Goal: Transaction & Acquisition: Purchase product/service

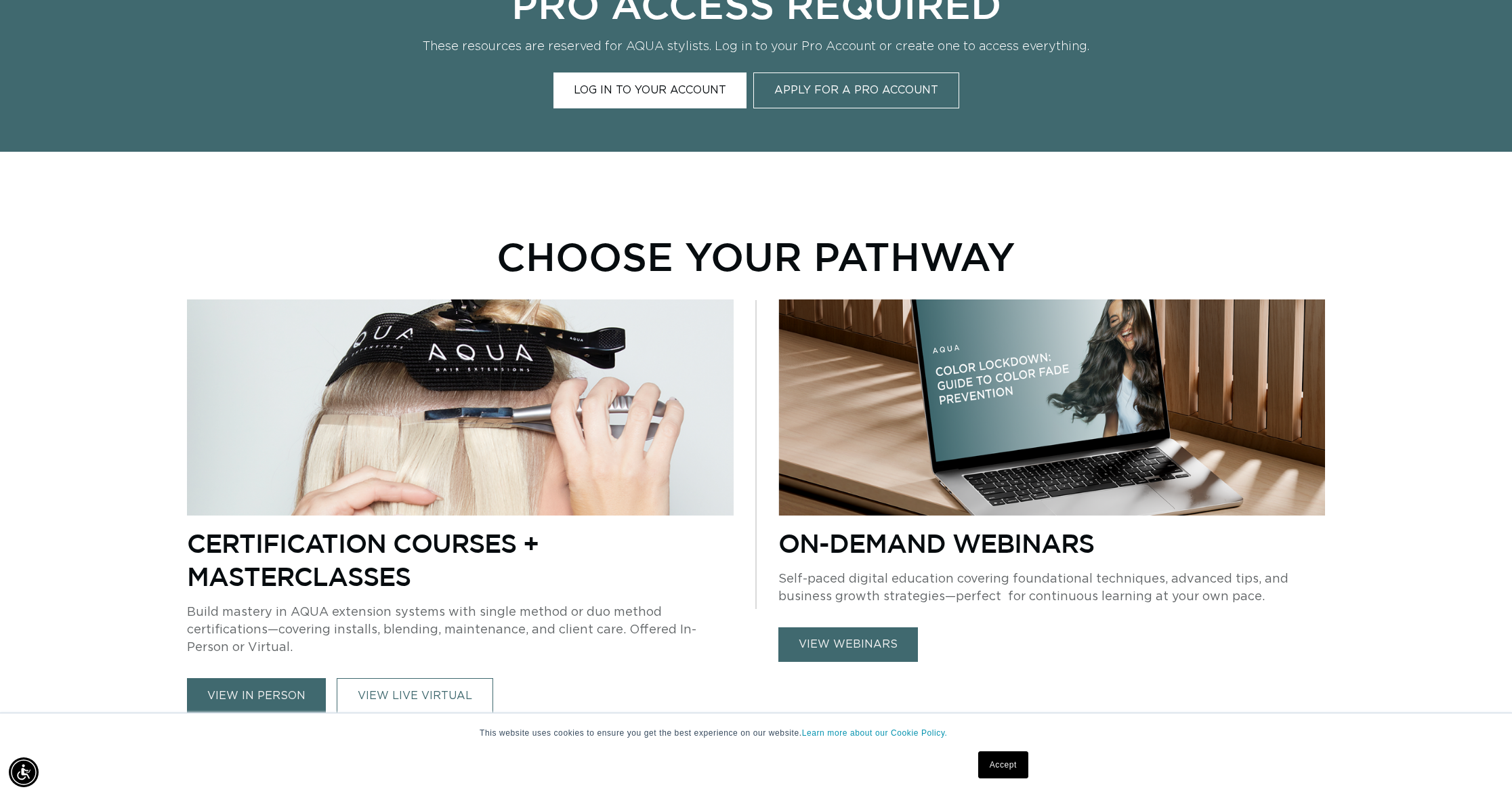
scroll to position [0, 2410]
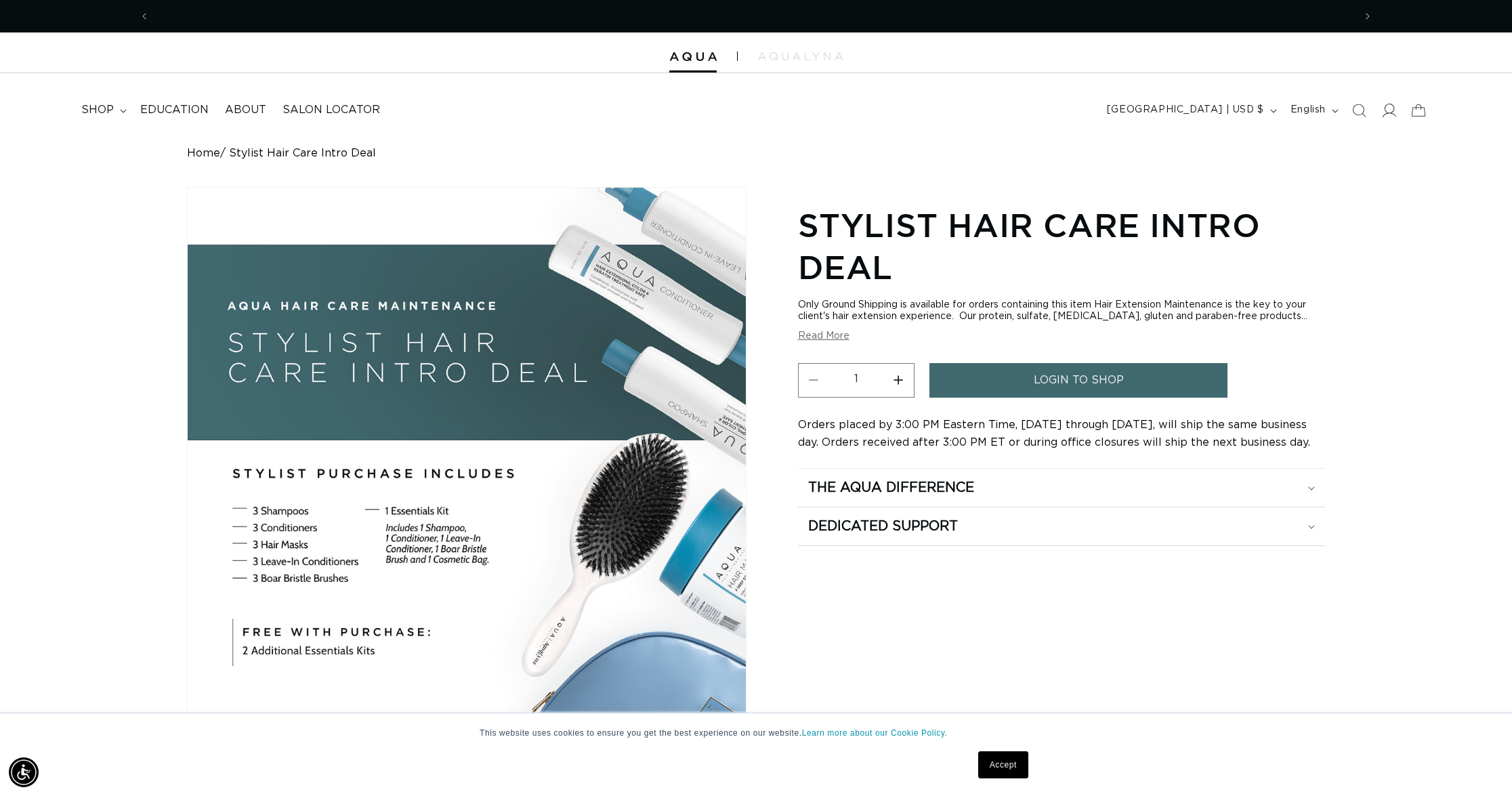
scroll to position [0, 1205]
click at [105, 108] on span "shop" at bounding box center [97, 110] width 32 height 14
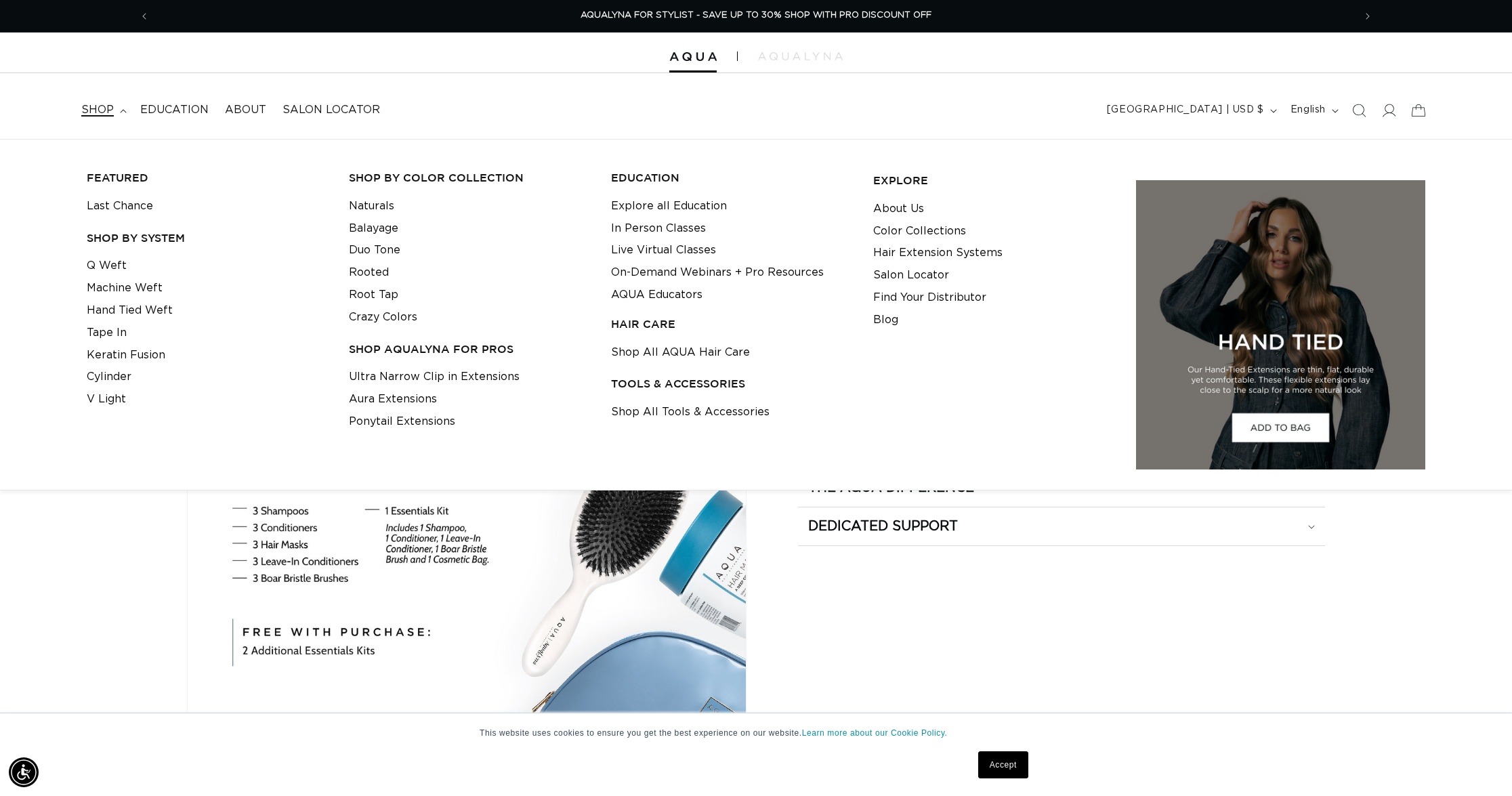
scroll to position [3, 0]
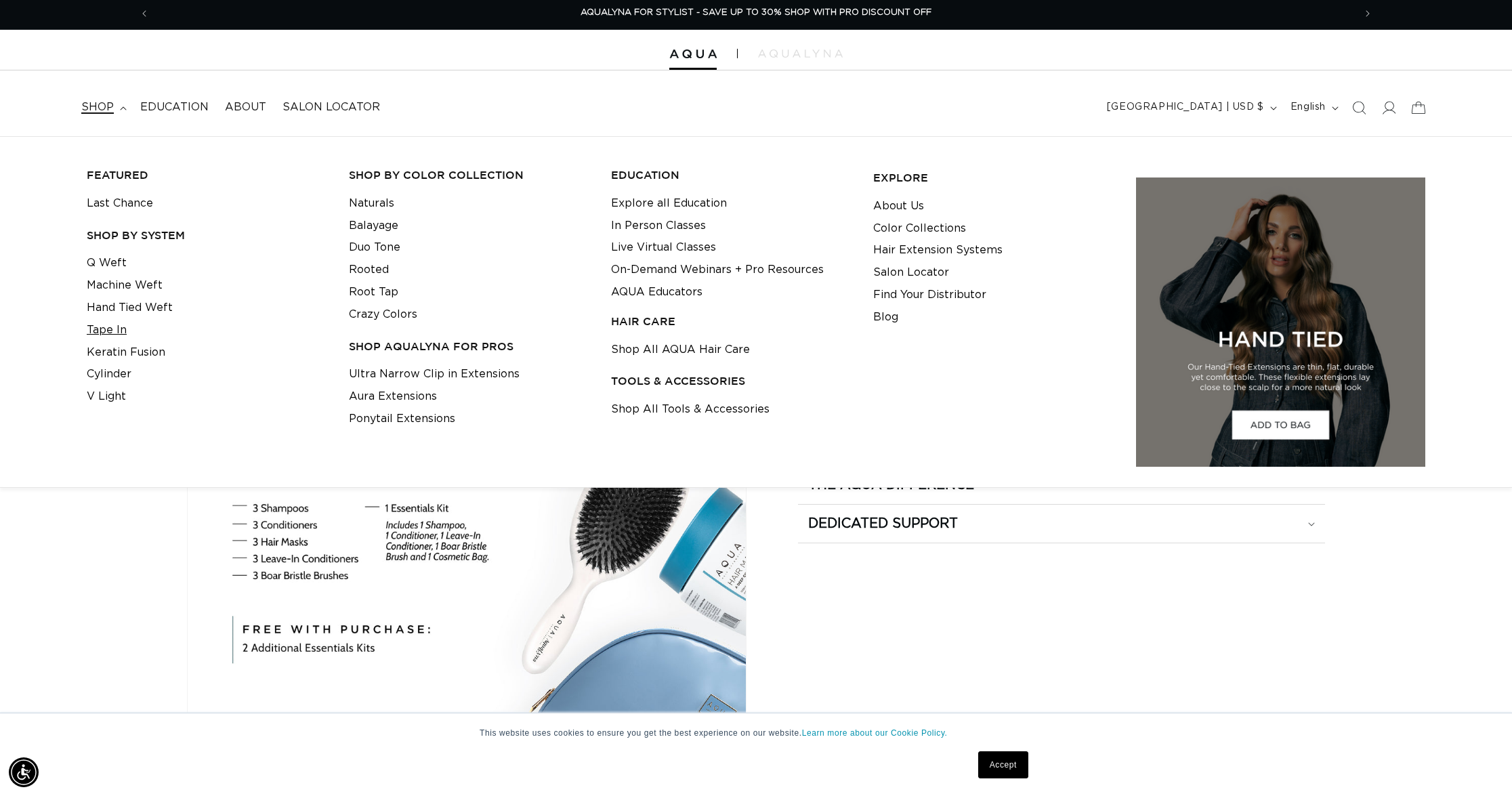
click at [109, 326] on link "Tape In" at bounding box center [107, 330] width 40 height 23
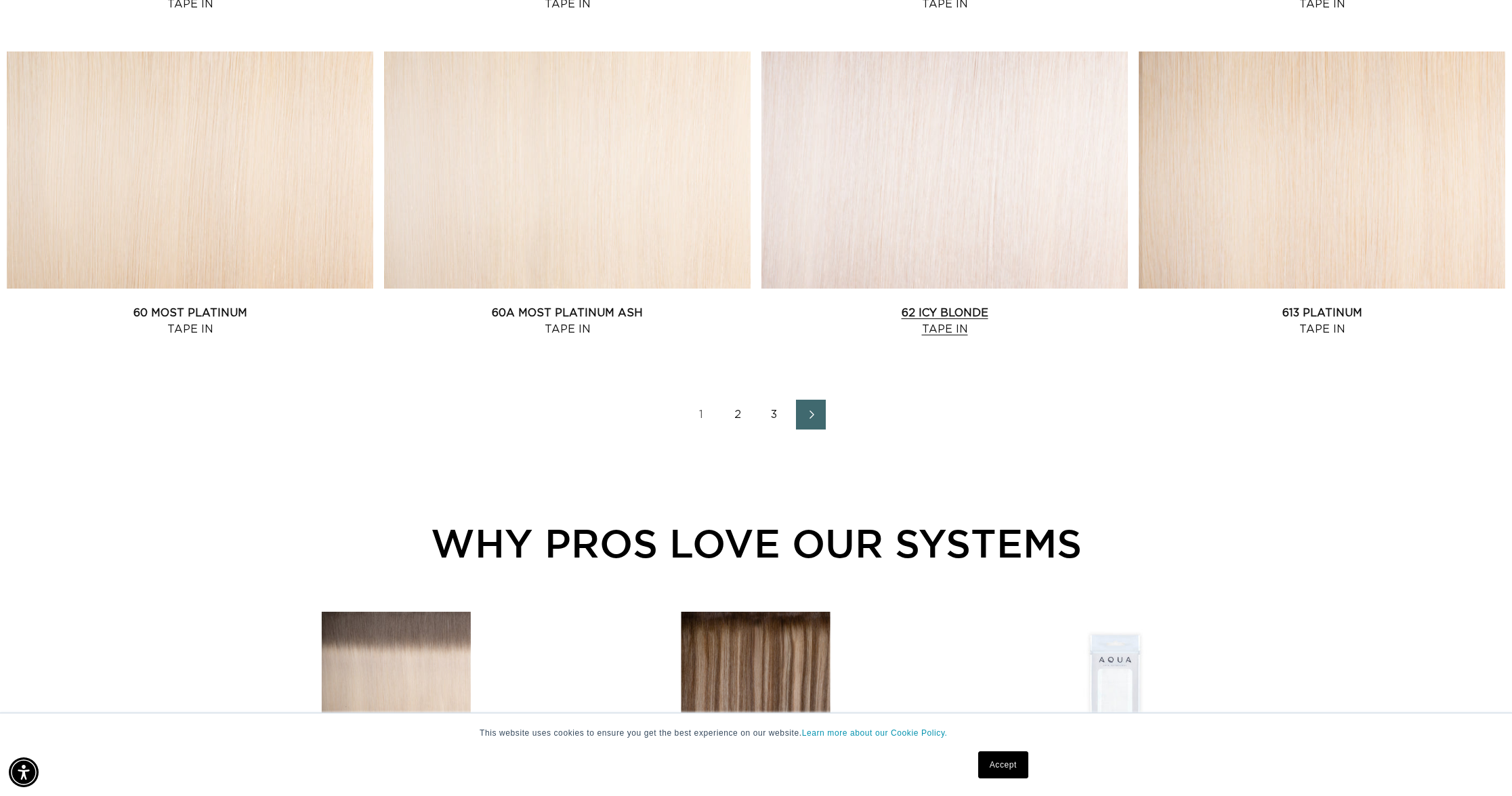
scroll to position [0, 2410]
click at [974, 305] on link "62 Icy Blonde Tape In" at bounding box center [944, 321] width 366 height 32
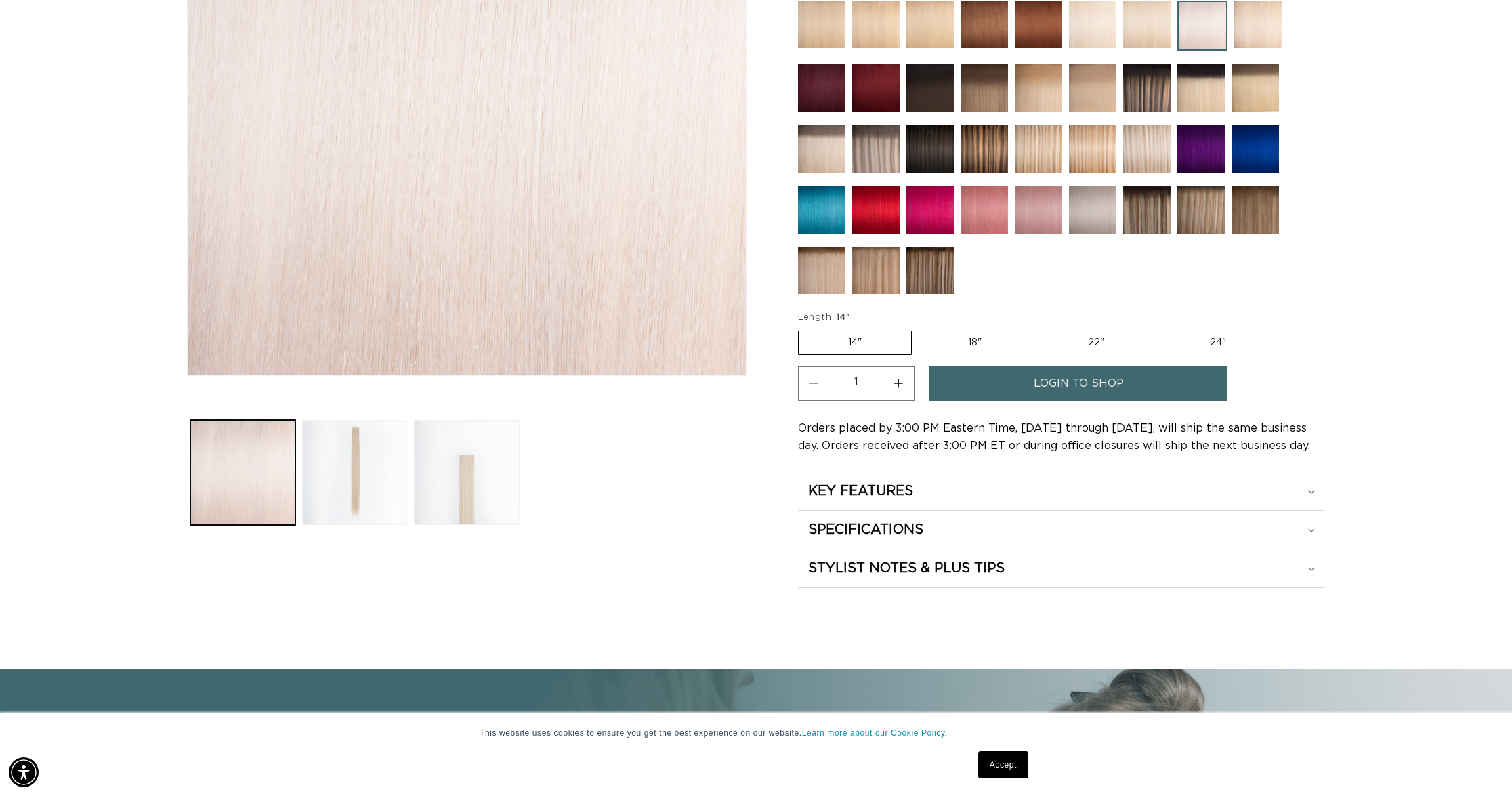
scroll to position [0, 1205]
click at [968, 342] on label "18" Variant sold out or unavailable" at bounding box center [975, 342] width 113 height 23
click at [919, 328] on input "18" Variant sold out or unavailable" at bounding box center [919, 328] width 1 height 1
radio input "true"
